Goal: Check status: Check status

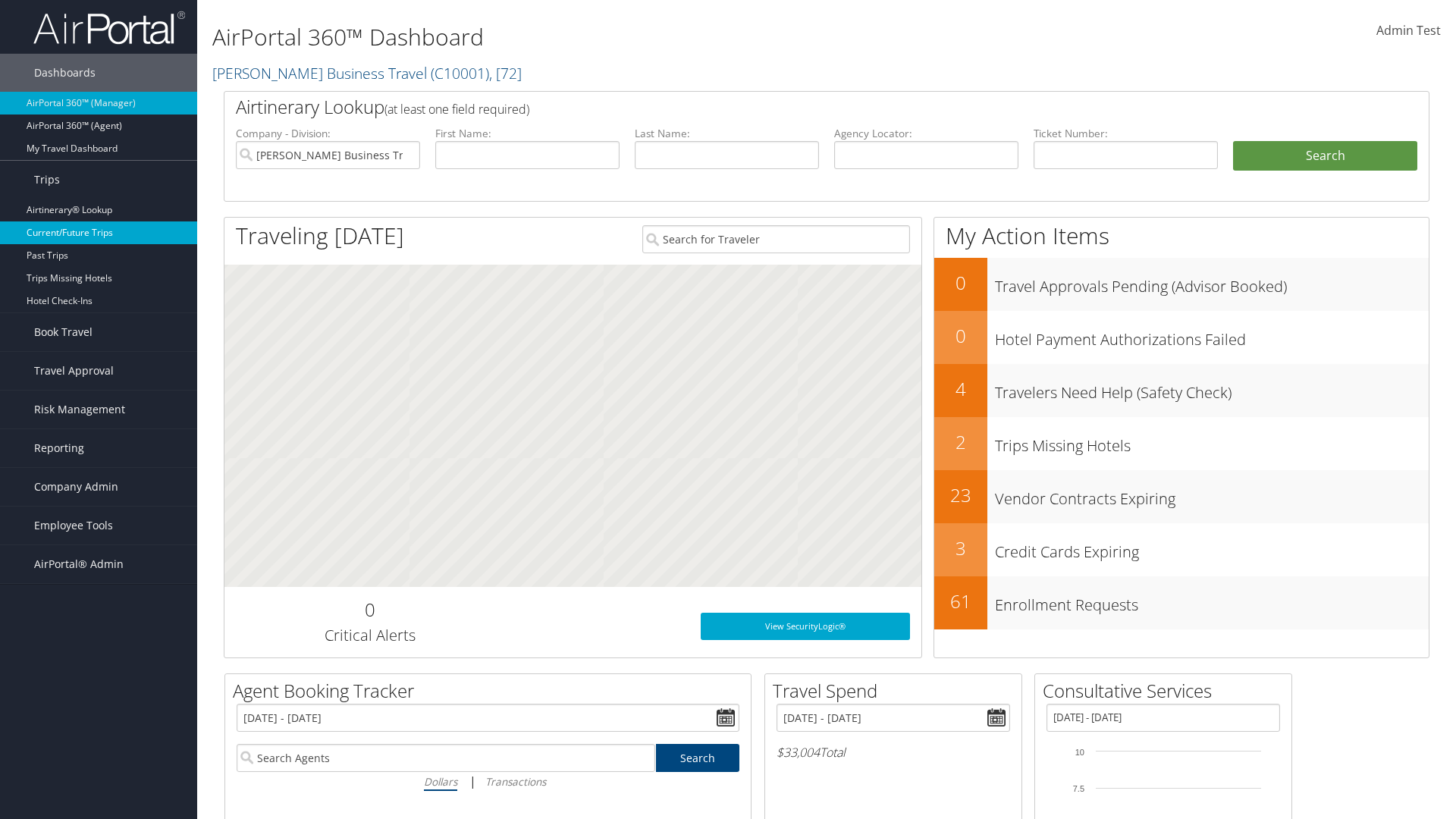
click at [99, 233] on link "Current/Future Trips" at bounding box center [99, 233] width 197 height 23
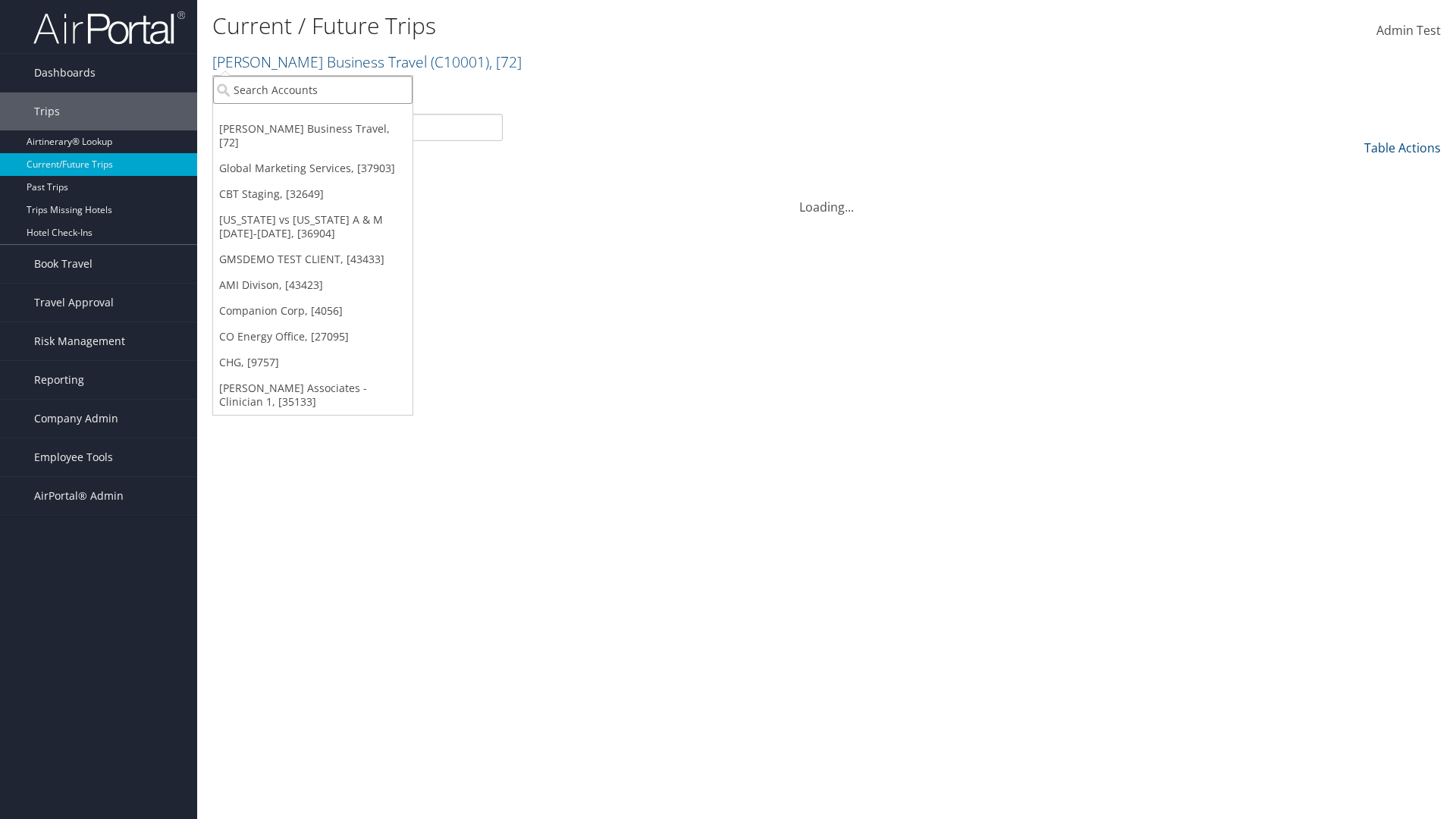
click at [313, 89] on input "search" at bounding box center [313, 89] width 200 height 28
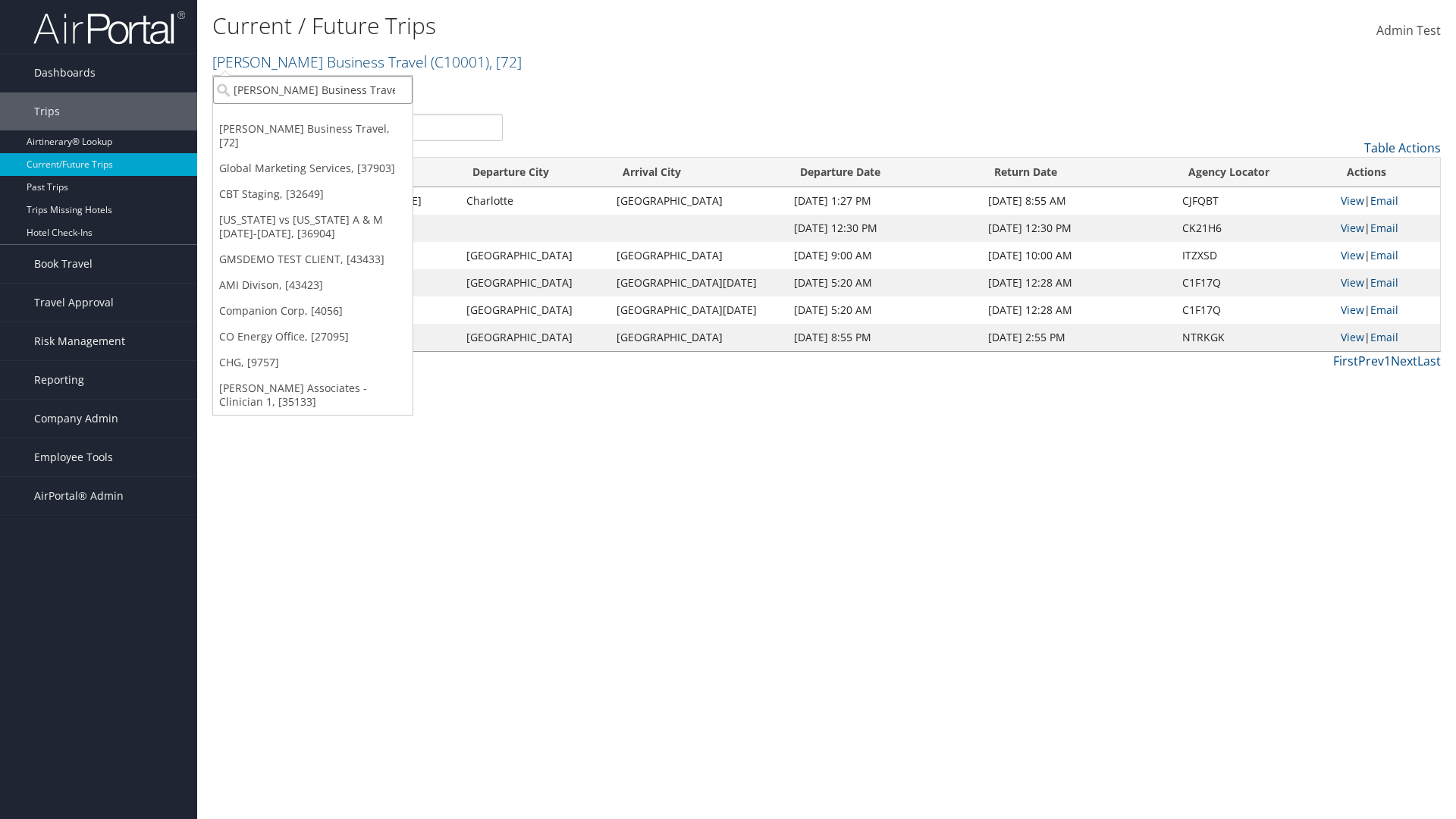
type input "[PERSON_NAME] Business Travel"
click at [334, 118] on div "Christopherson Business Travel (C10001), [72]" at bounding box center [333, 117] width 258 height 14
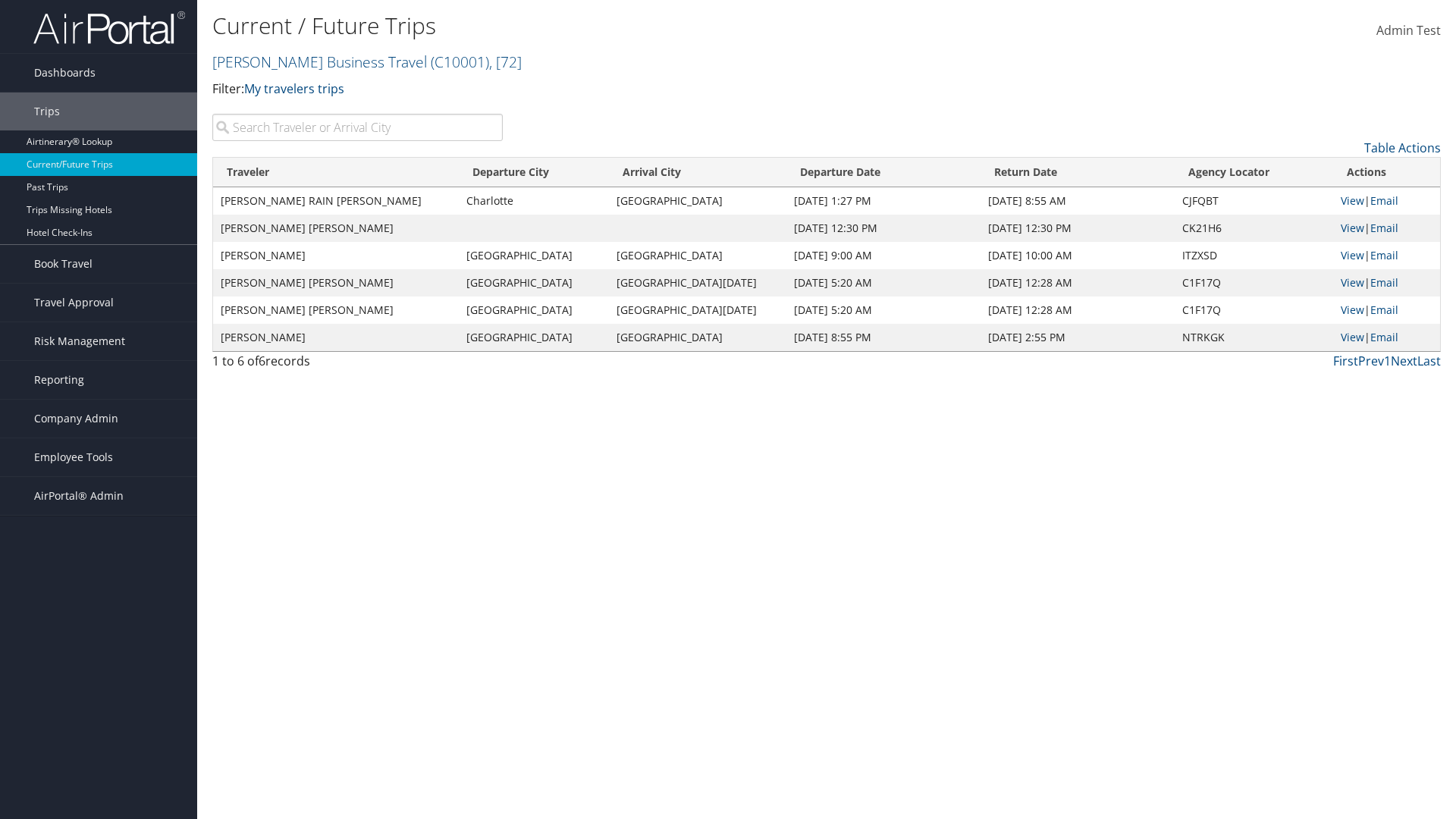
click at [358, 128] on input "search" at bounding box center [358, 128] width 290 height 27
type input "TATUM"
